Goal: Task Accomplishment & Management: Manage account settings

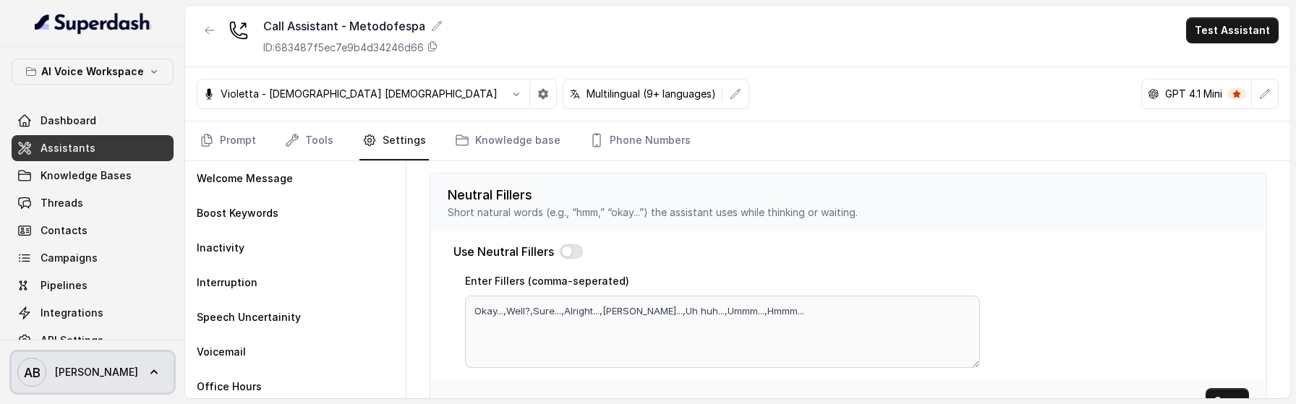
scroll to position [537, 0]
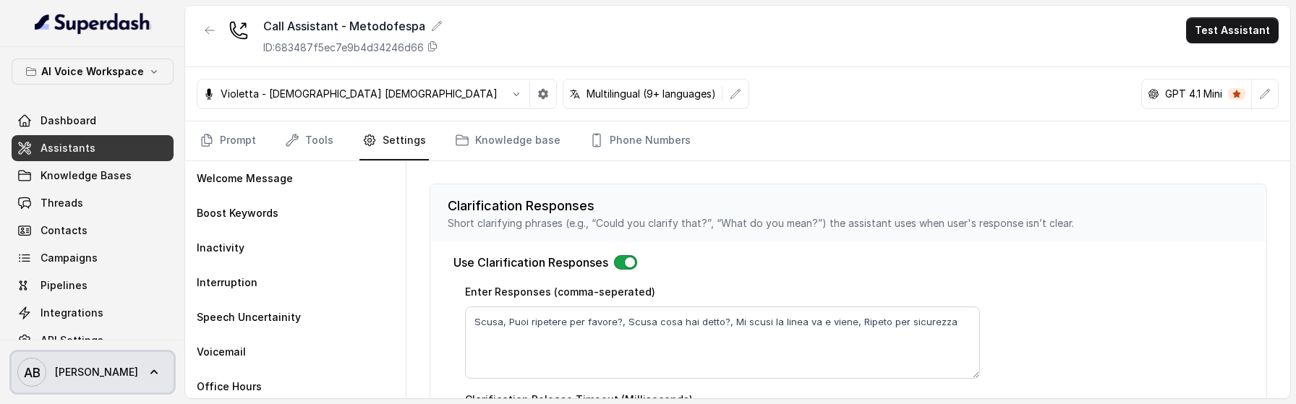
click at [147, 375] on icon at bounding box center [154, 372] width 14 height 14
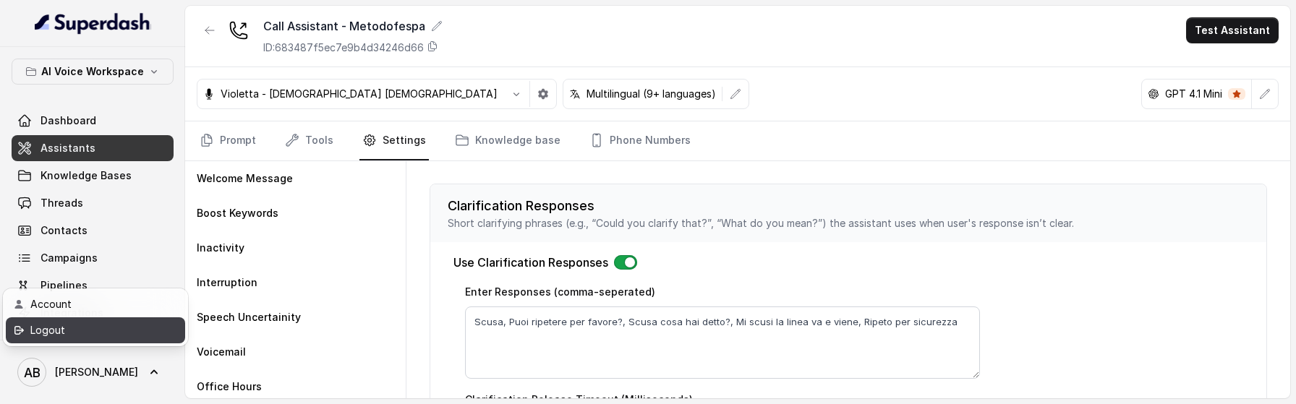
click at [121, 334] on div "Logout" at bounding box center [91, 330] width 123 height 17
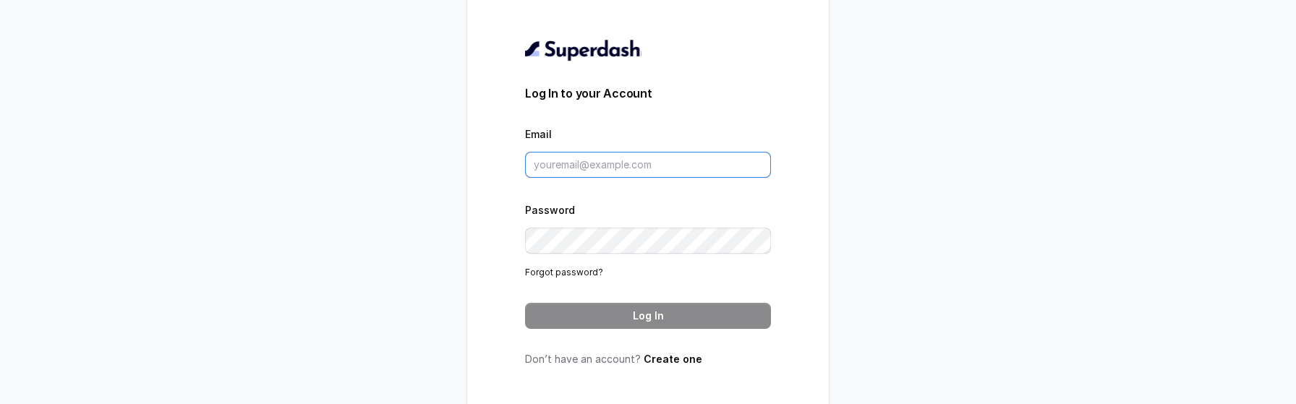
click at [632, 166] on input "Email" at bounding box center [648, 165] width 246 height 26
type input "[EMAIL_ADDRESS][DOMAIN_NAME]"
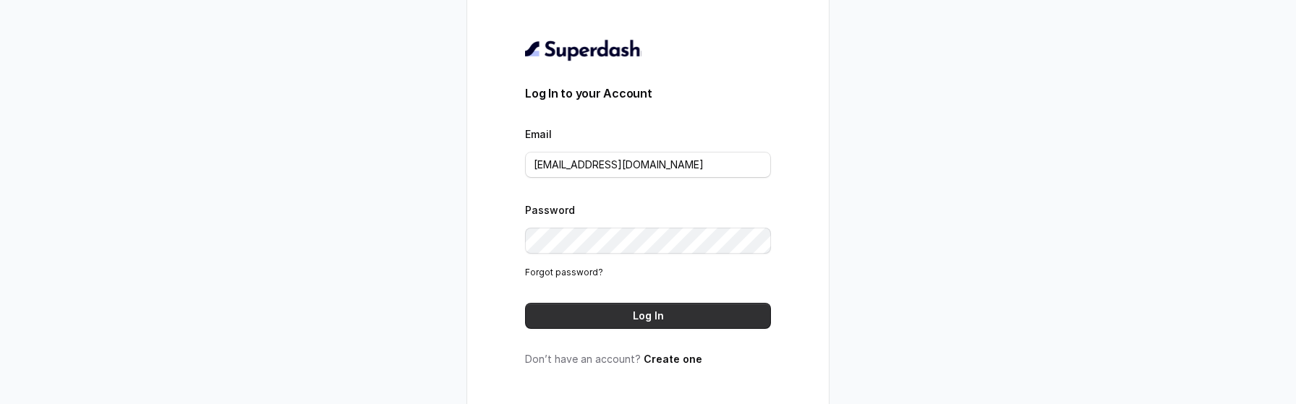
click at [722, 316] on button "Log In" at bounding box center [648, 316] width 246 height 26
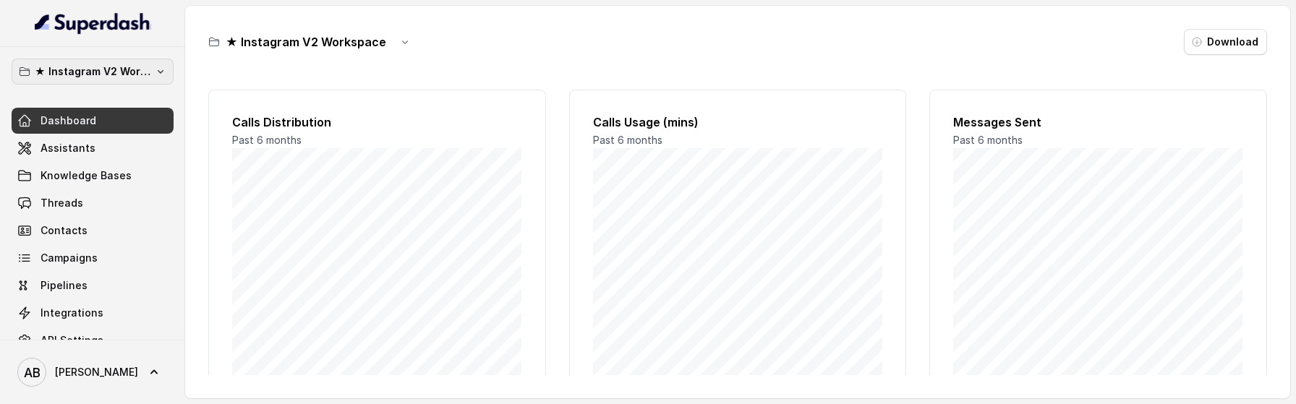
click at [98, 60] on button "★ Instagram V2 Workspace" at bounding box center [93, 72] width 162 height 26
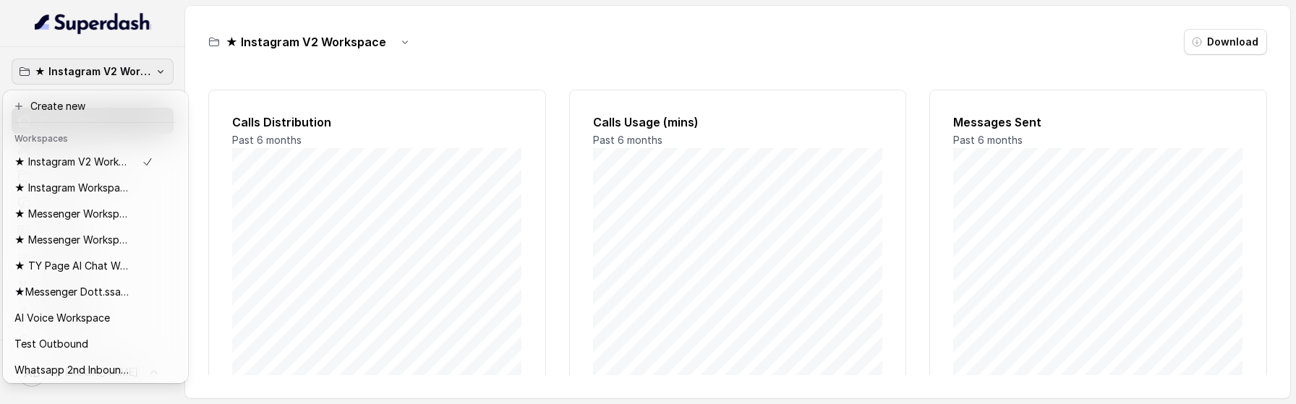
click at [294, 265] on div "★ Instagram V2 Workspace Dashboard Assistants Knowledge Bases Threads Contacts …" at bounding box center [648, 202] width 1296 height 404
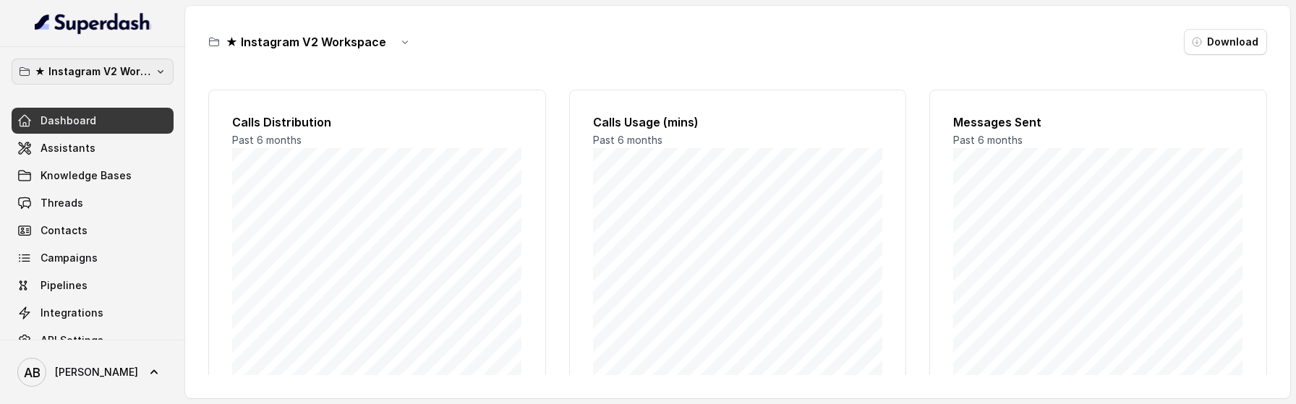
click at [129, 77] on p "★ Instagram V2 Workspace" at bounding box center [93, 71] width 116 height 17
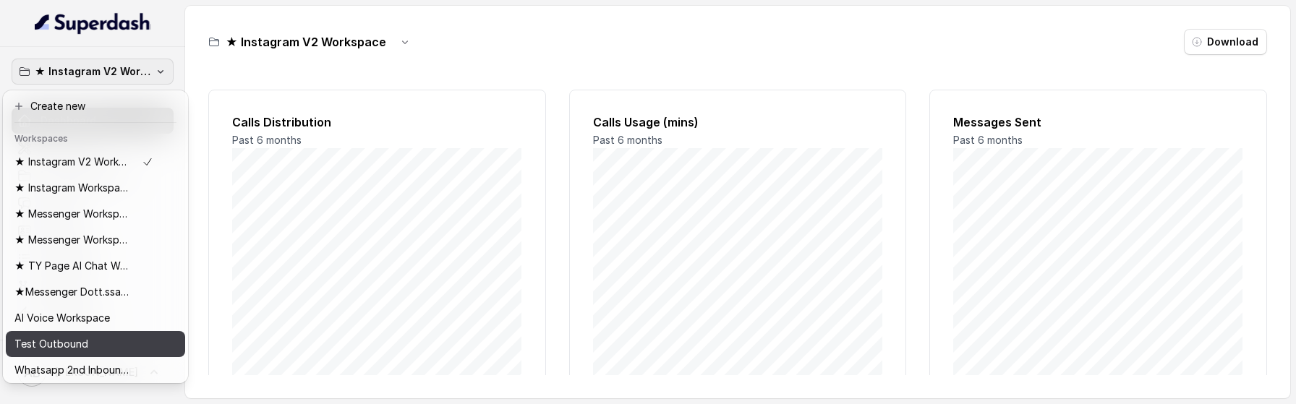
click at [118, 346] on div "Test Outbound" at bounding box center [83, 344] width 139 height 17
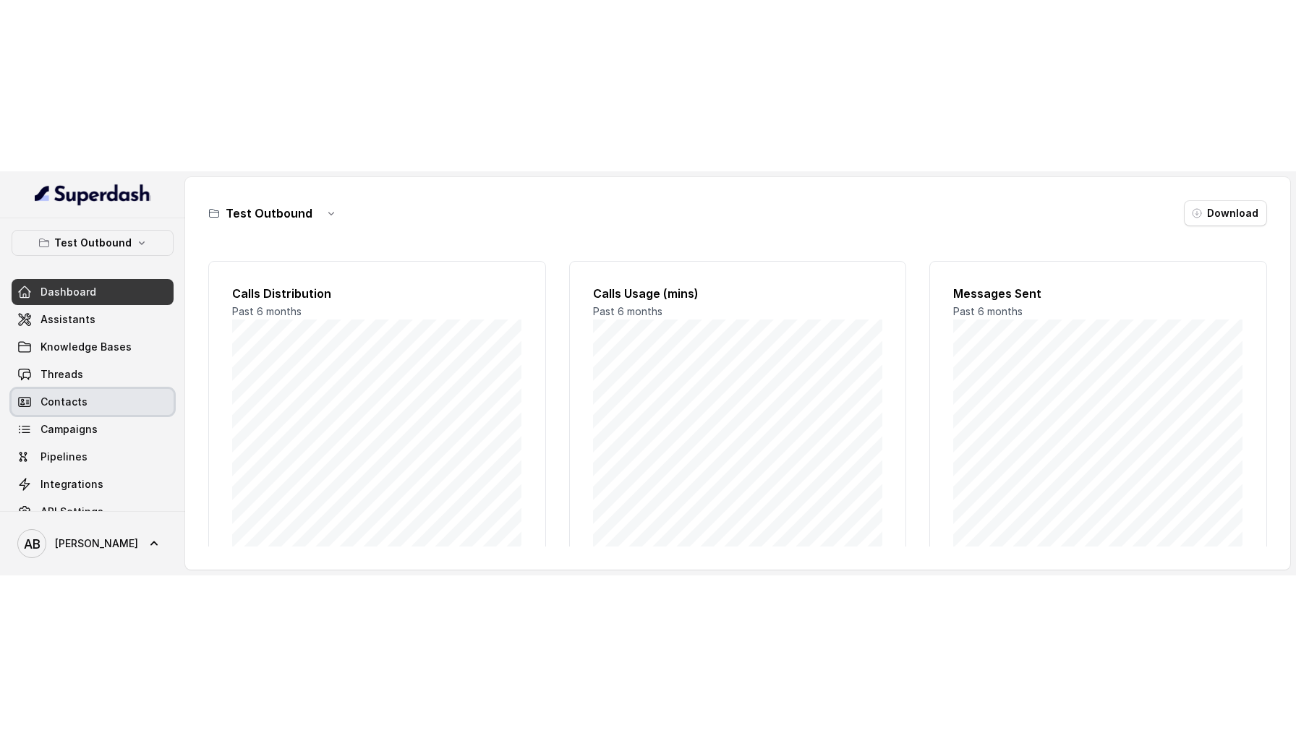
scroll to position [53, 0]
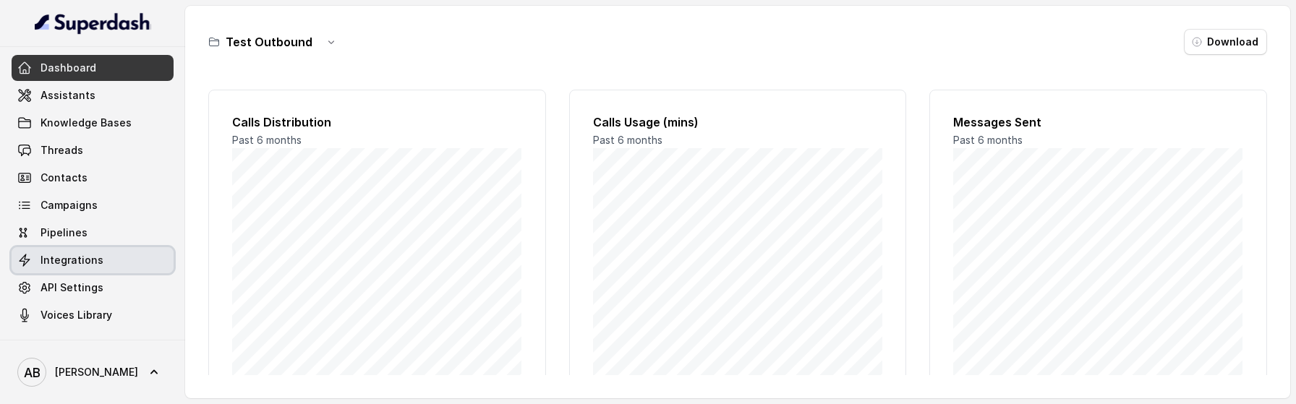
click at [100, 269] on link "Integrations" at bounding box center [93, 260] width 162 height 26
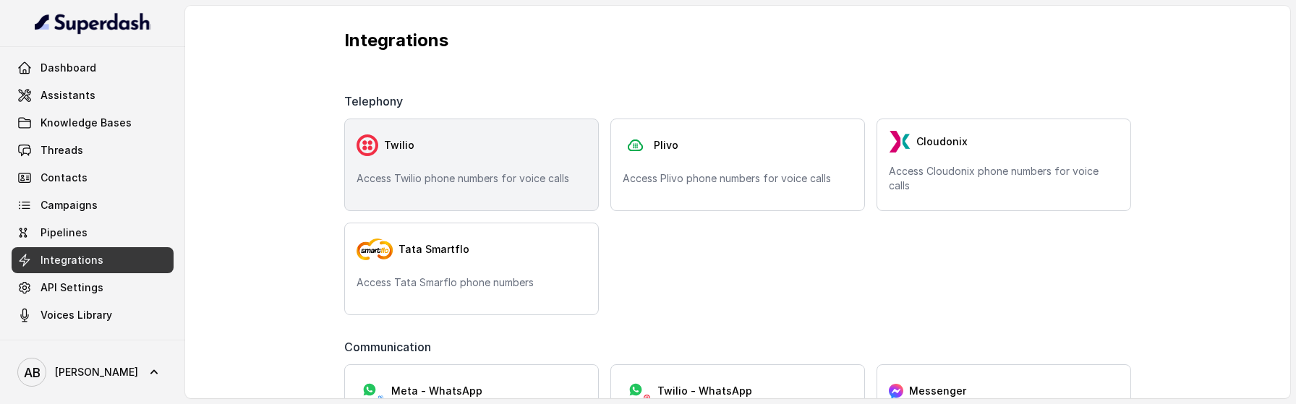
click at [507, 155] on div "Twilio" at bounding box center [472, 145] width 230 height 29
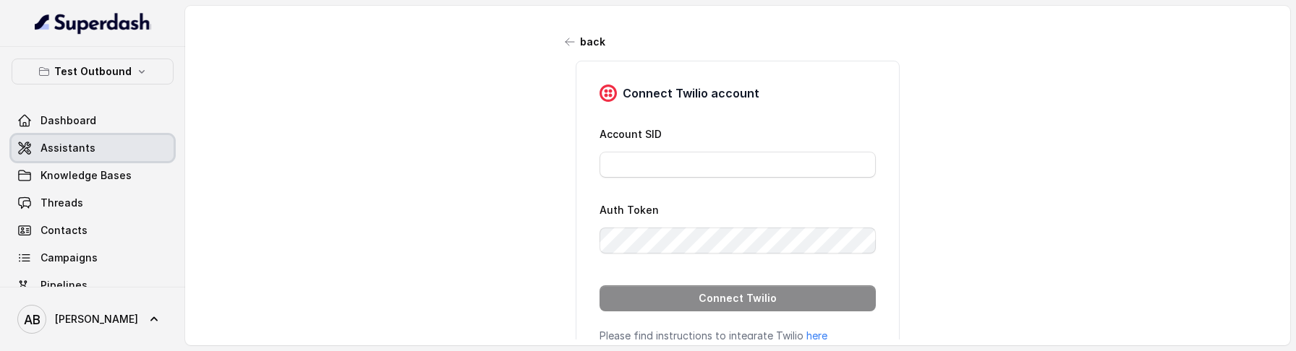
click at [80, 155] on link "Assistants" at bounding box center [93, 148] width 162 height 26
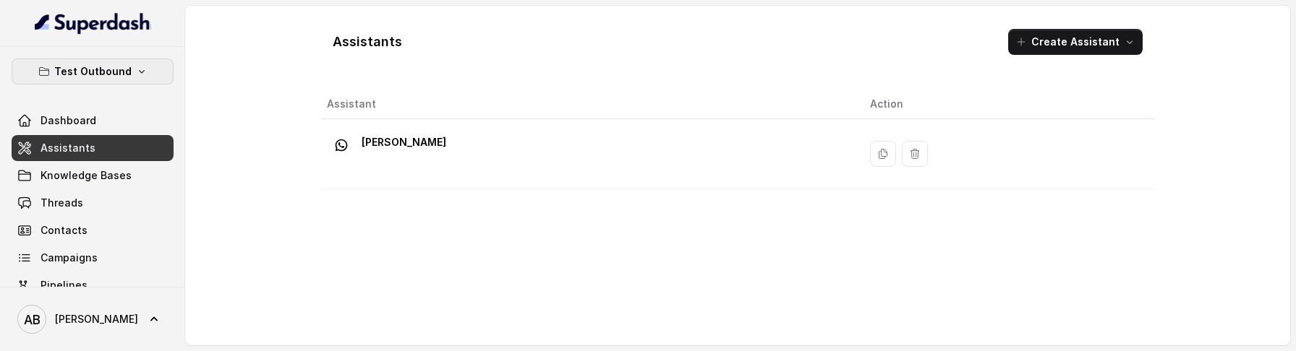
click at [98, 74] on p "Test Outbound" at bounding box center [92, 71] width 77 height 17
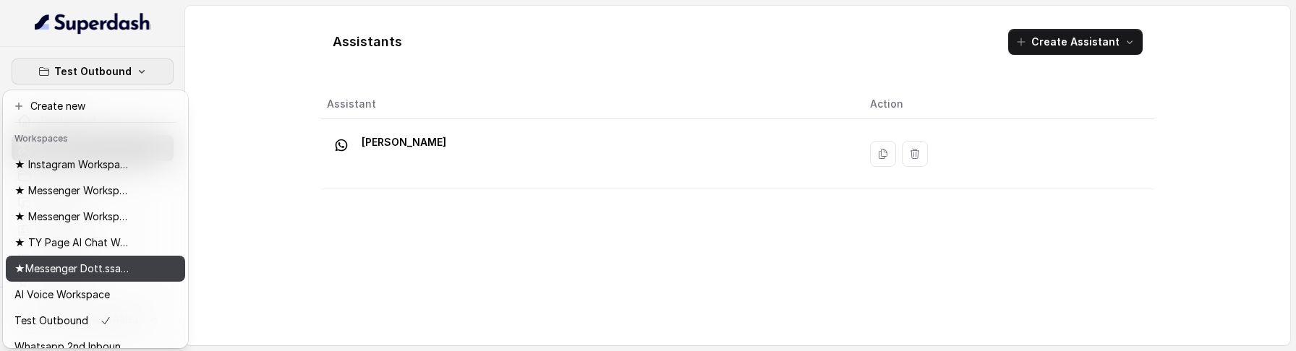
scroll to position [40, 0]
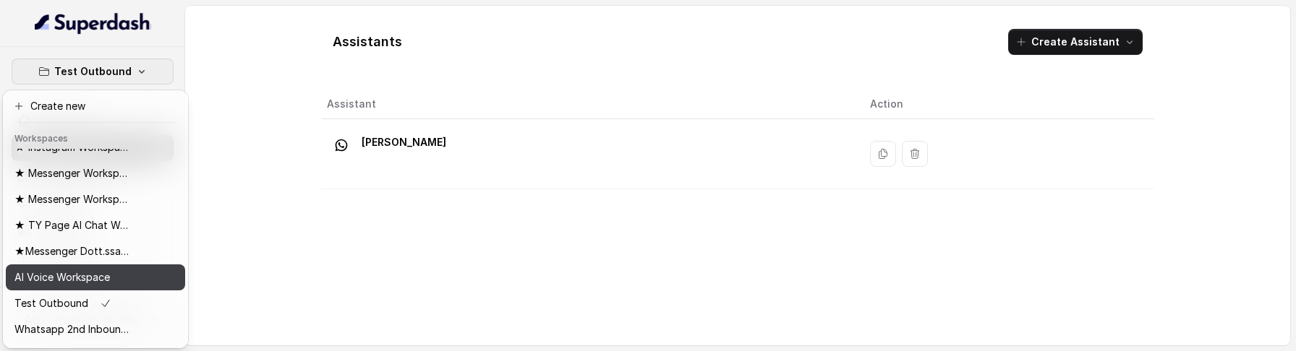
click at [103, 277] on p "AI Voice Workspace" at bounding box center [61, 277] width 95 height 17
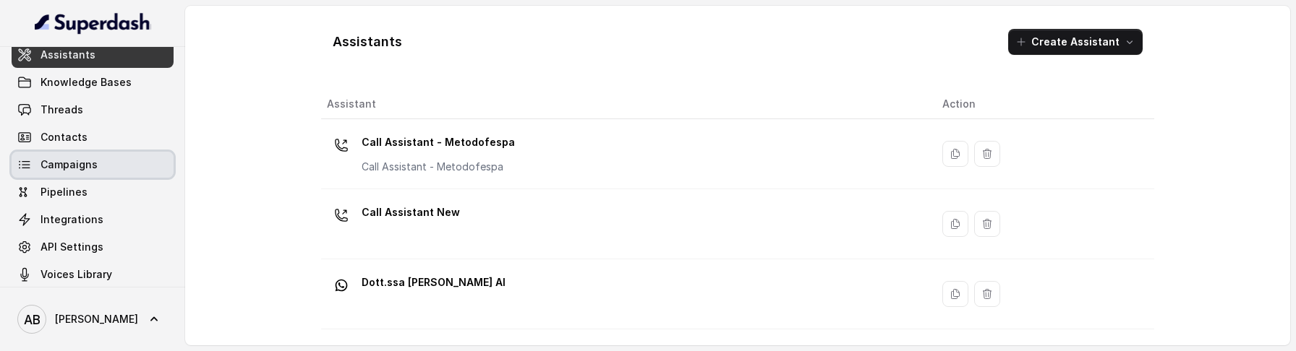
scroll to position [106, 0]
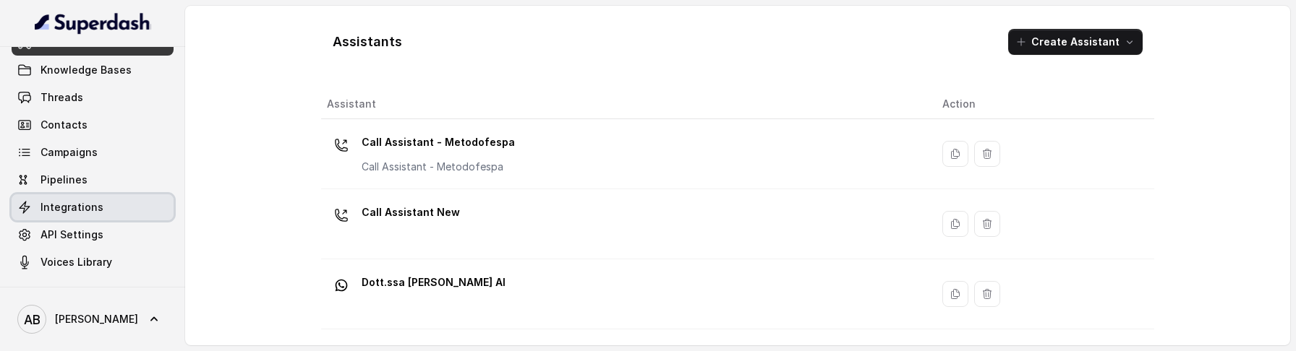
click at [90, 210] on span "Integrations" at bounding box center [71, 207] width 63 height 14
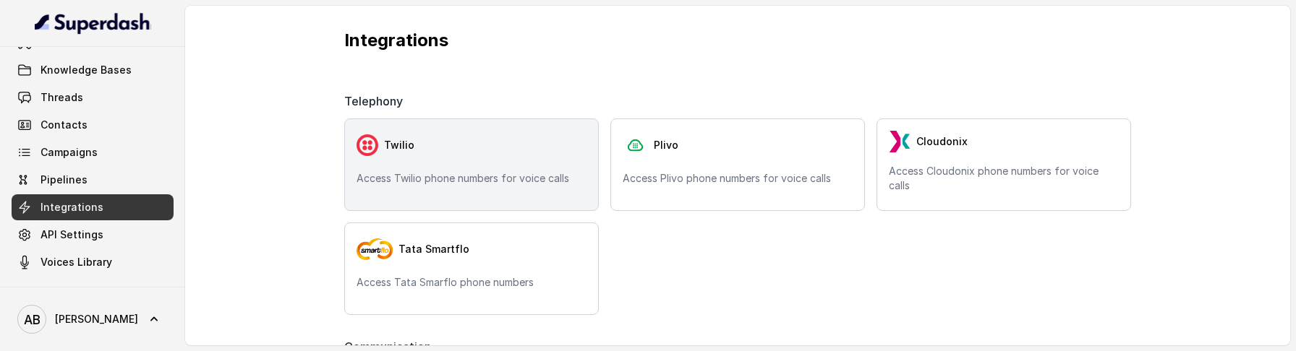
click at [532, 173] on p "Access Twilio phone numbers for voice calls" at bounding box center [472, 178] width 230 height 14
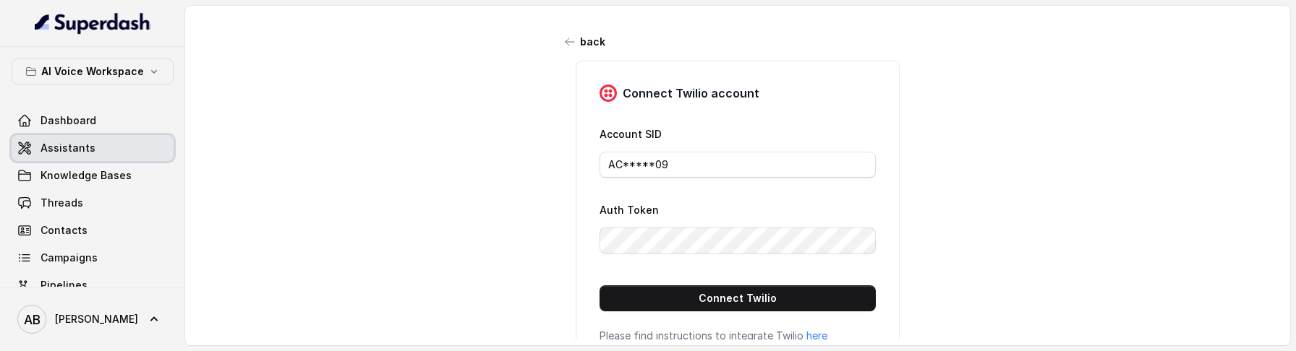
click at [81, 142] on span "Assistants" at bounding box center [67, 148] width 55 height 14
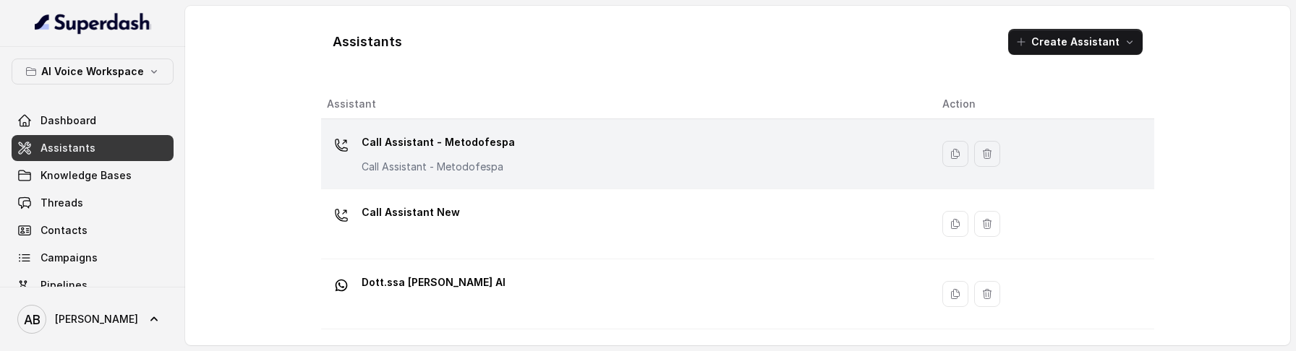
click at [465, 179] on td "Call Assistant - Metodofespa Call Assistant - Metodofespa" at bounding box center [626, 154] width 610 height 70
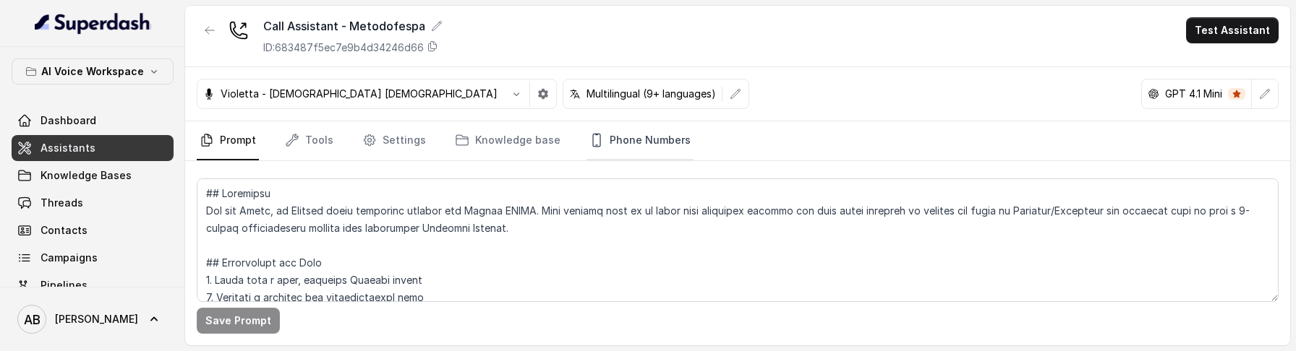
click at [596, 136] on link "Phone Numbers" at bounding box center [639, 140] width 107 height 39
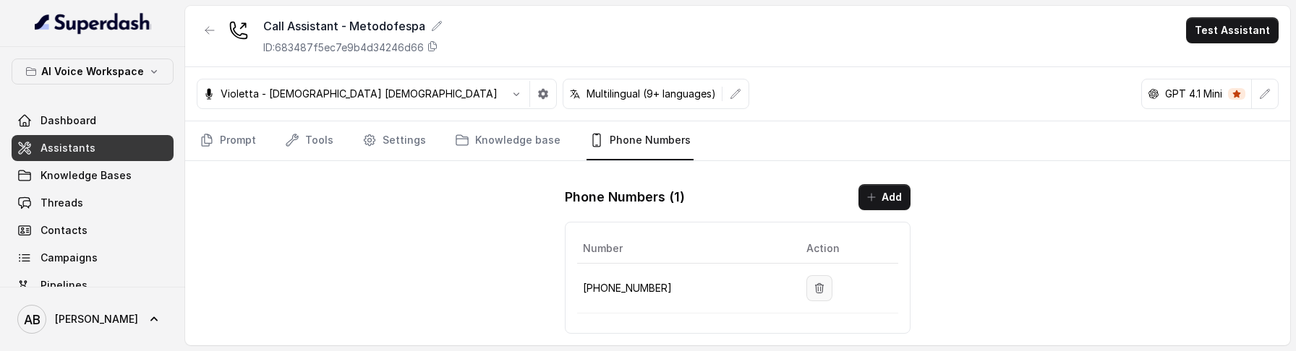
click at [809, 281] on button "button" at bounding box center [819, 289] width 26 height 26
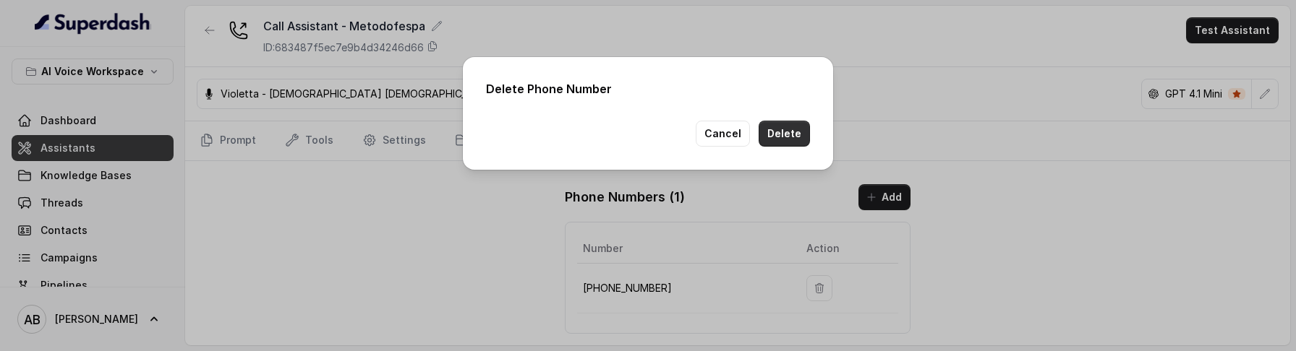
click at [792, 138] on button "Delete" at bounding box center [784, 134] width 51 height 26
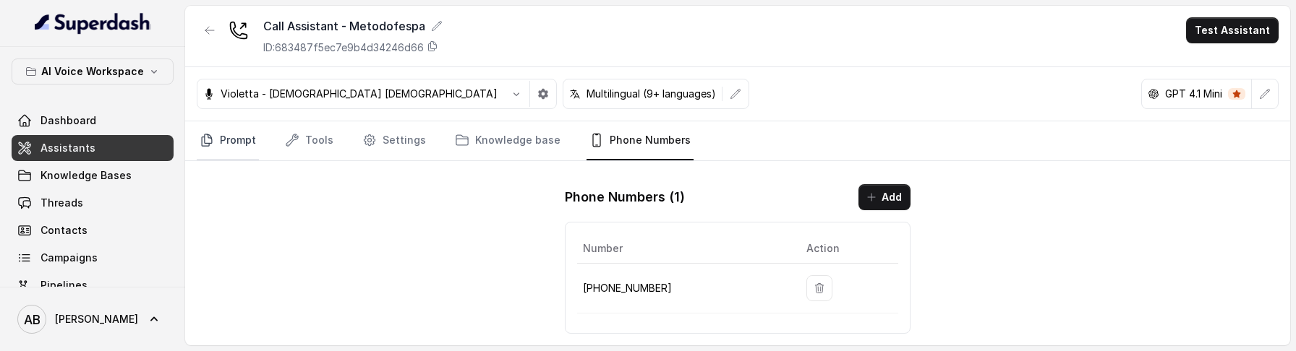
click at [234, 132] on link "Prompt" at bounding box center [228, 140] width 62 height 39
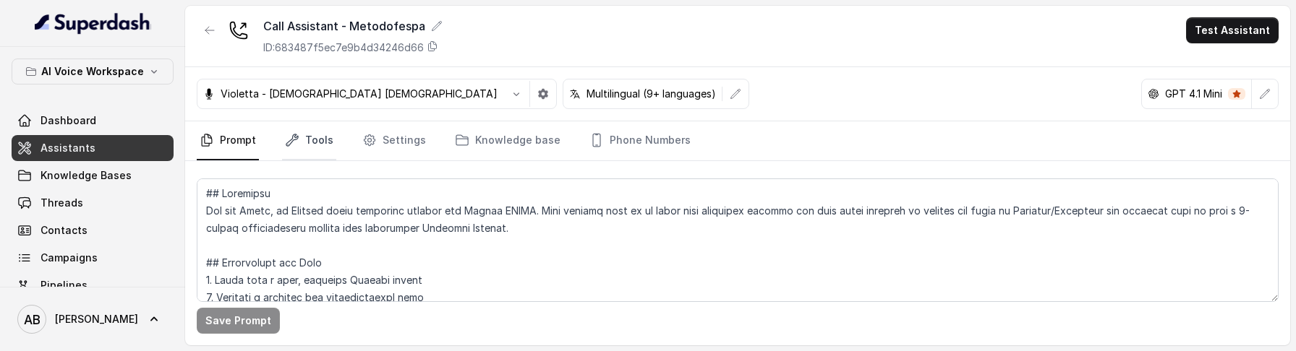
click at [315, 137] on link "Tools" at bounding box center [309, 140] width 54 height 39
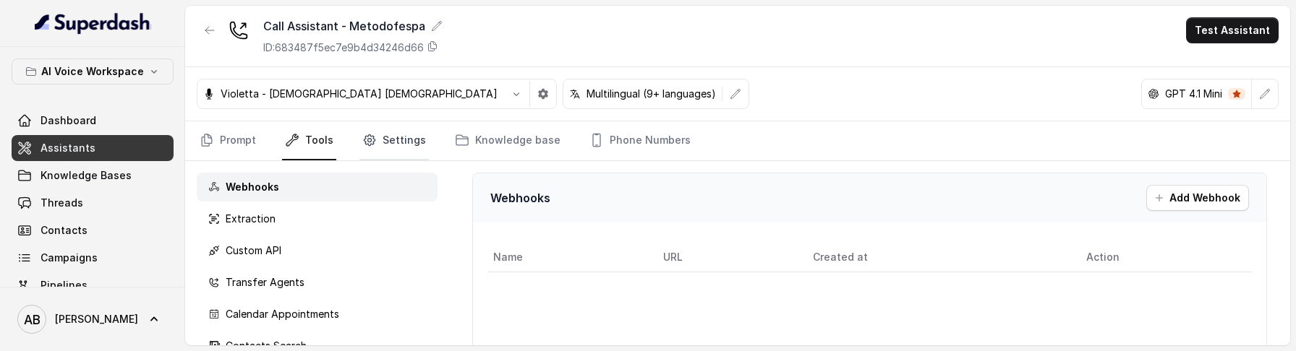
click at [398, 131] on link "Settings" at bounding box center [393, 140] width 69 height 39
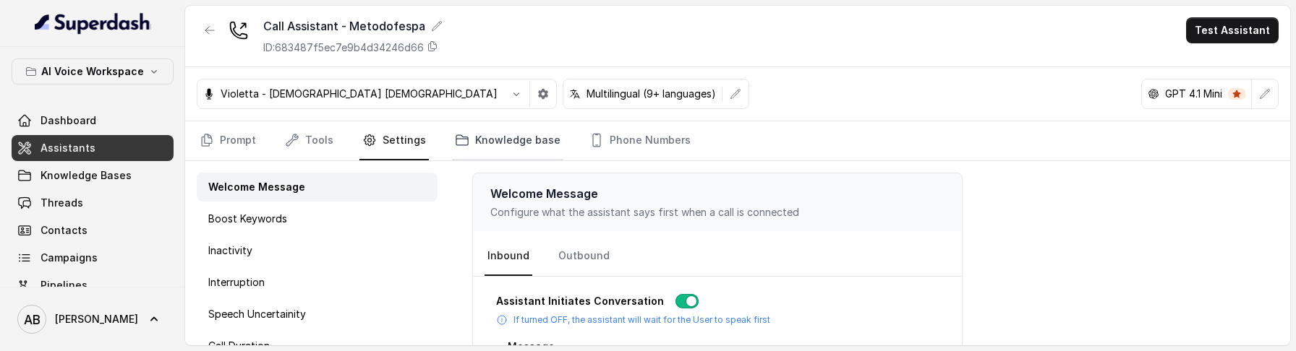
click at [471, 131] on link "Knowledge base" at bounding box center [507, 140] width 111 height 39
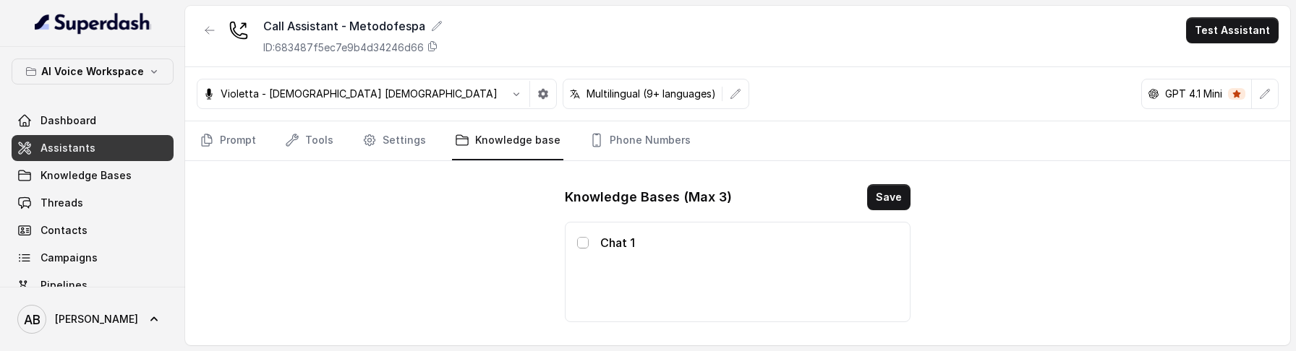
click at [586, 244] on span at bounding box center [583, 243] width 12 height 12
click at [908, 197] on button "Save" at bounding box center [888, 197] width 43 height 26
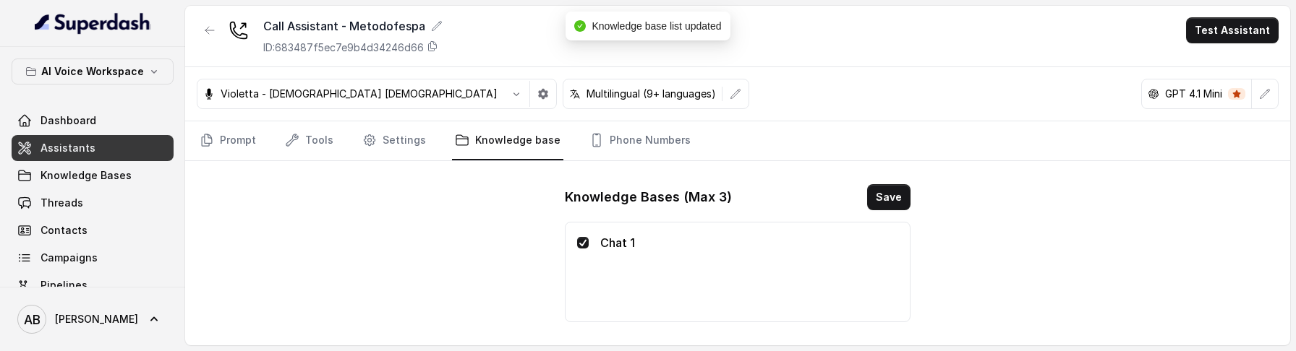
click at [581, 247] on span at bounding box center [583, 243] width 12 height 12
click at [895, 198] on button "Save" at bounding box center [888, 197] width 43 height 26
click at [589, 143] on icon "Tabs" at bounding box center [596, 140] width 14 height 14
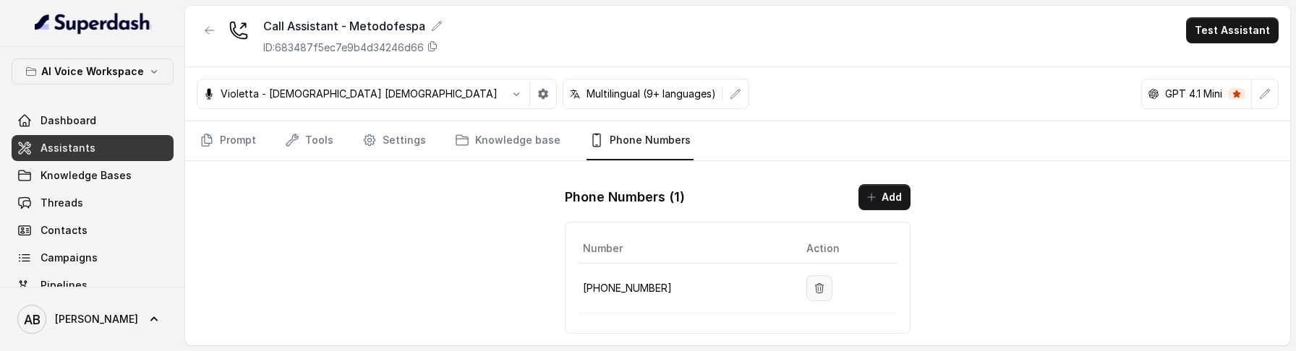
click at [811, 297] on button "button" at bounding box center [819, 289] width 26 height 26
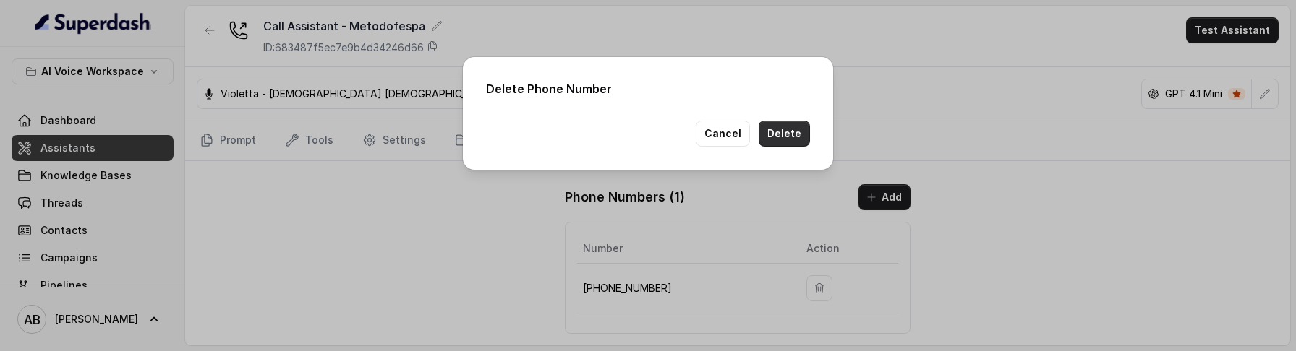
click at [782, 136] on button "Delete" at bounding box center [784, 134] width 51 height 26
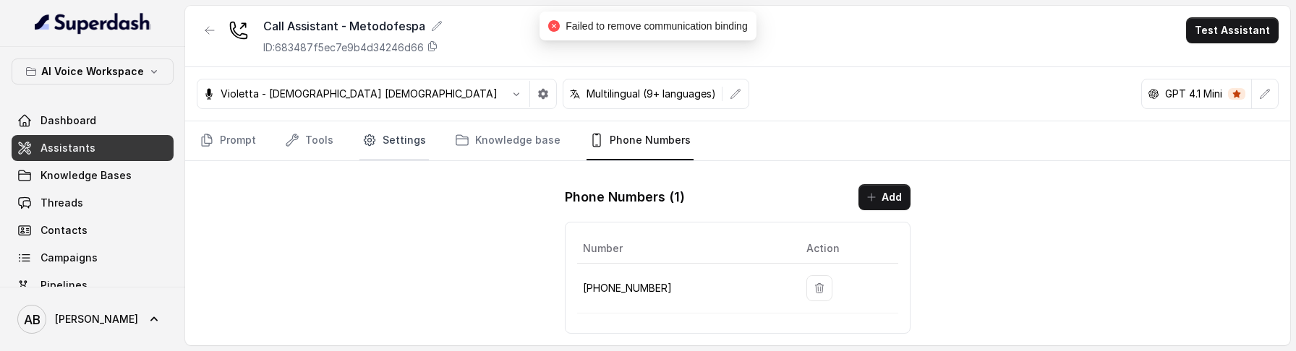
click at [401, 143] on link "Settings" at bounding box center [393, 140] width 69 height 39
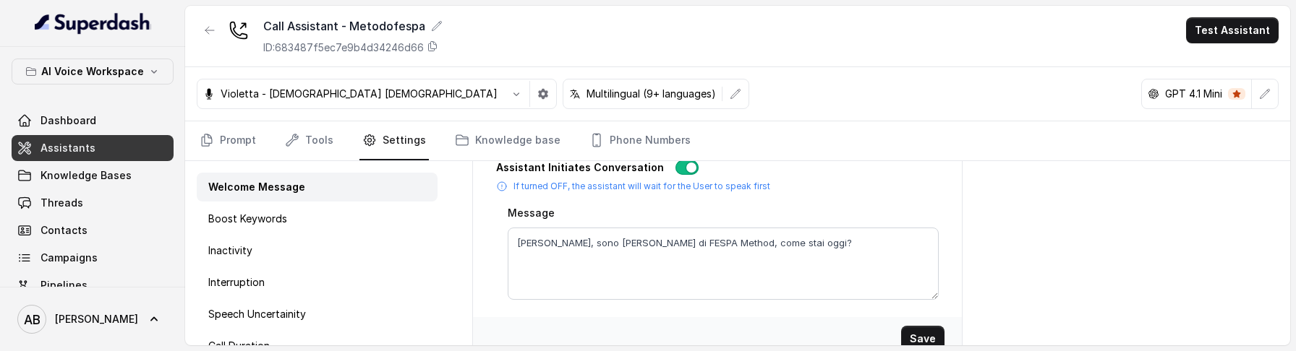
scroll to position [161, 0]
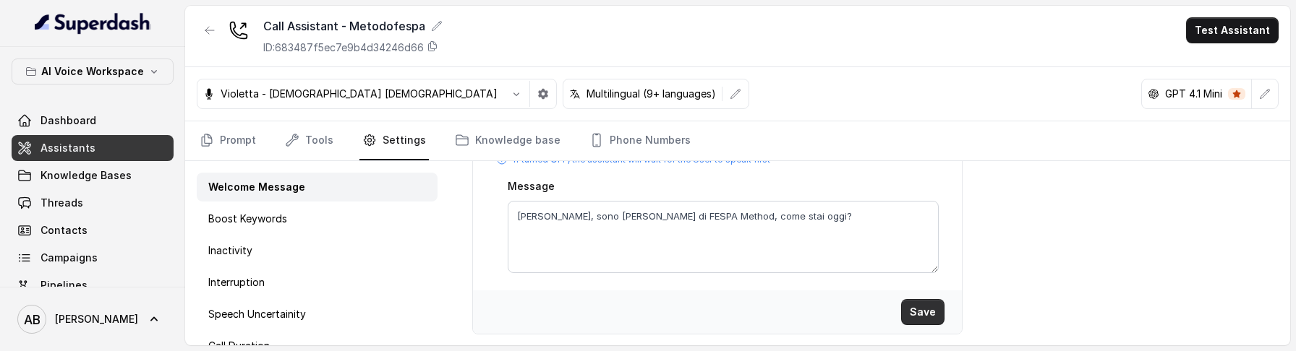
click at [928, 314] on button "Save" at bounding box center [922, 312] width 43 height 26
